Goal: Transaction & Acquisition: Purchase product/service

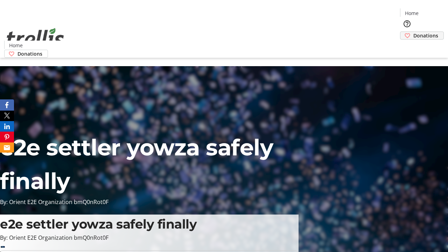
click at [413, 32] on span "Donations" at bounding box center [425, 35] width 25 height 7
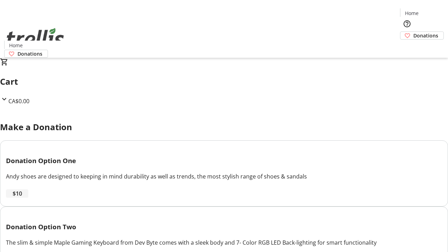
click at [22, 198] on span "$10" at bounding box center [17, 193] width 9 height 8
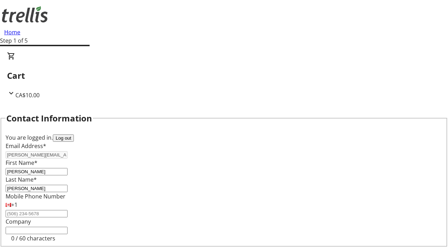
select select "CA"
type input "[STREET_ADDRESS][PERSON_NAME]"
type input "Kelowna"
select select "BC"
type input "Kelowna"
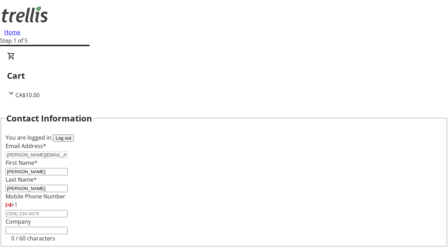
type input "V1Y 0C2"
